Goal: Navigation & Orientation: Find specific page/section

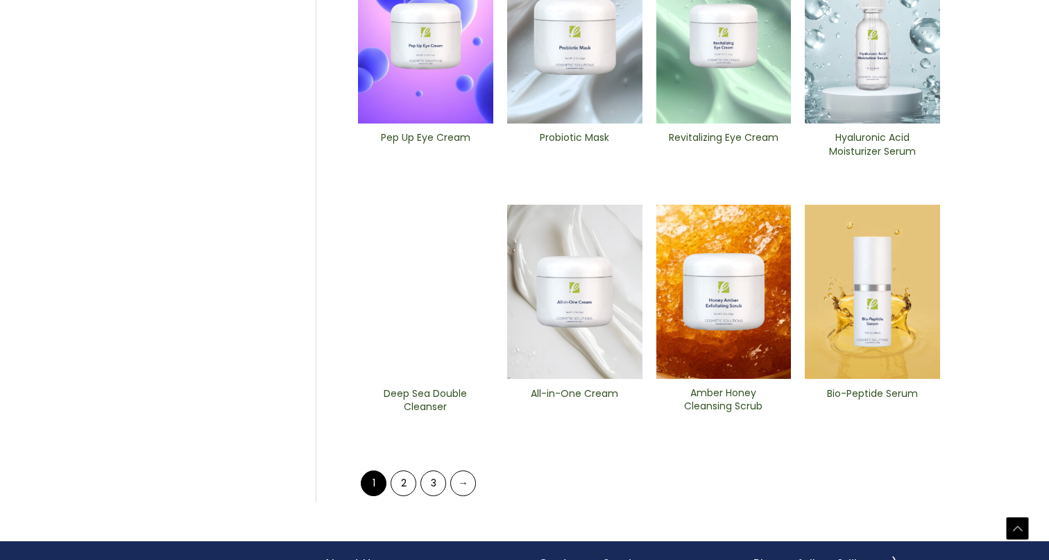
scroll to position [522, 0]
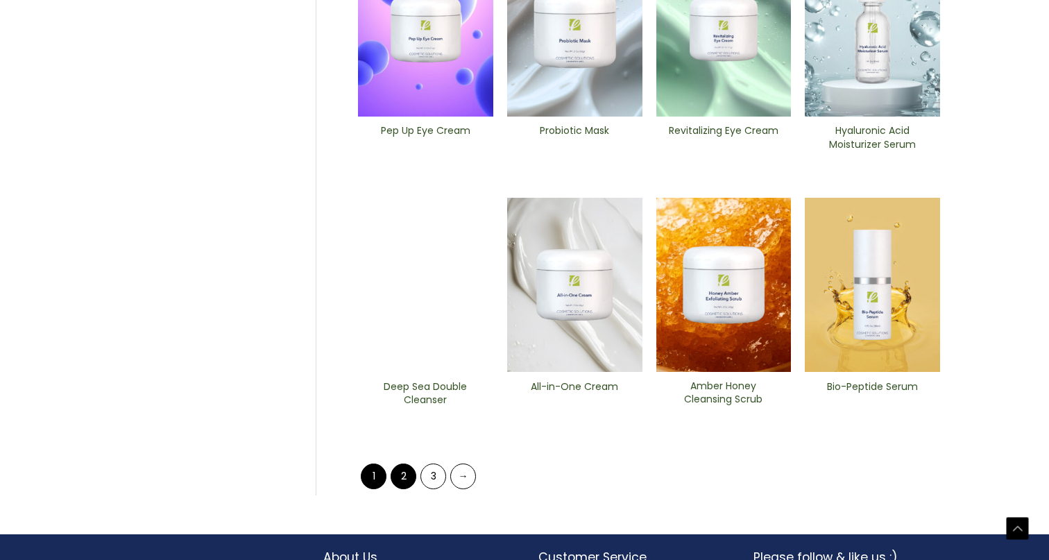
click at [403, 478] on link "2" at bounding box center [404, 477] width 26 height 26
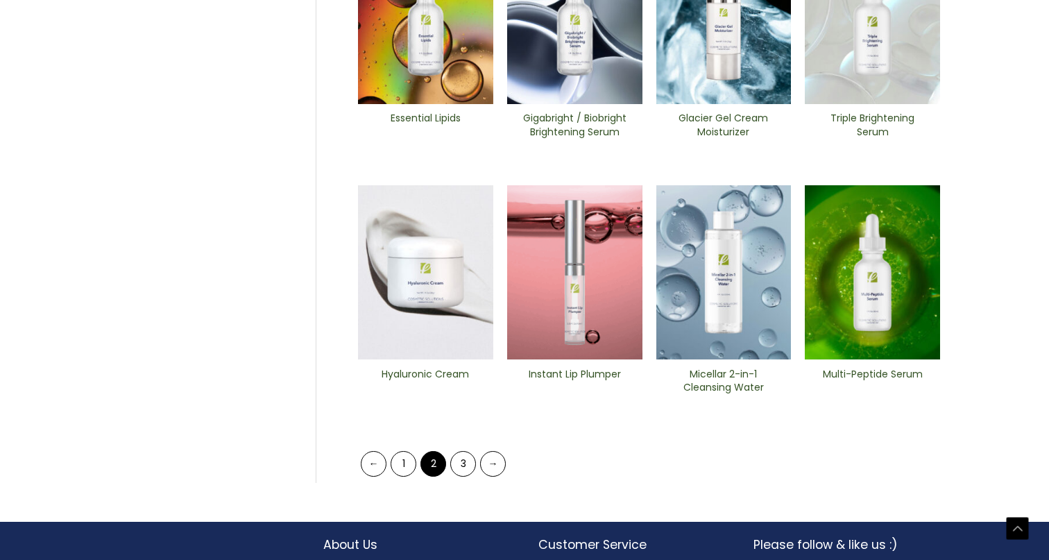
scroll to position [536, 0]
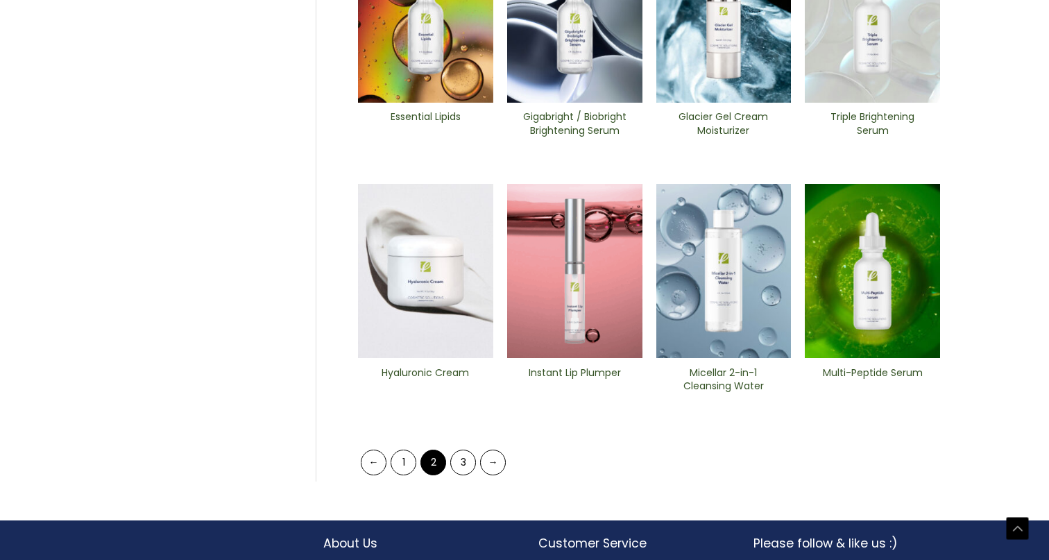
click at [453, 471] on li "3" at bounding box center [463, 463] width 26 height 26
click at [464, 466] on link "3" at bounding box center [463, 463] width 26 height 26
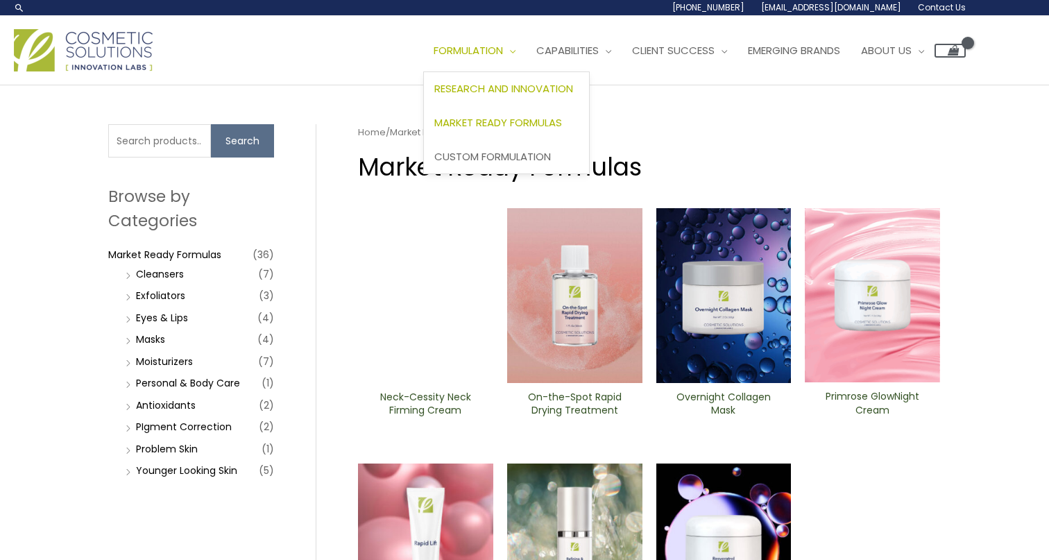
click at [487, 85] on span "Research and Innovation" at bounding box center [503, 88] width 139 height 15
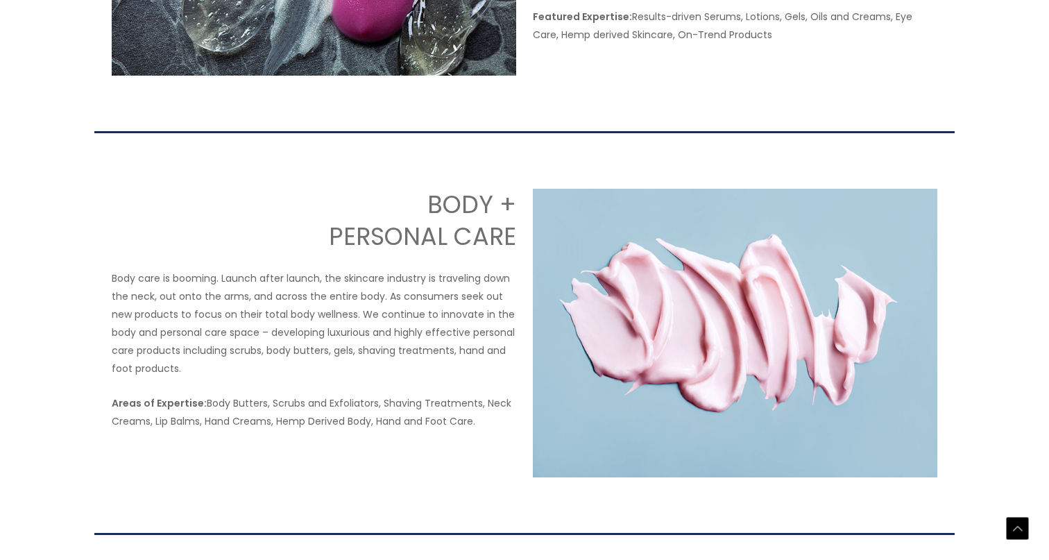
scroll to position [1314, 0]
